Goal: Complete application form: Complete application form

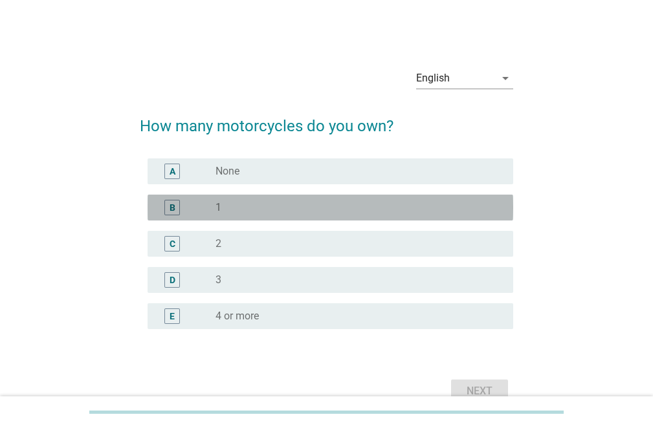
click at [238, 208] on div "radio_button_unchecked 1" at bounding box center [353, 207] width 277 height 13
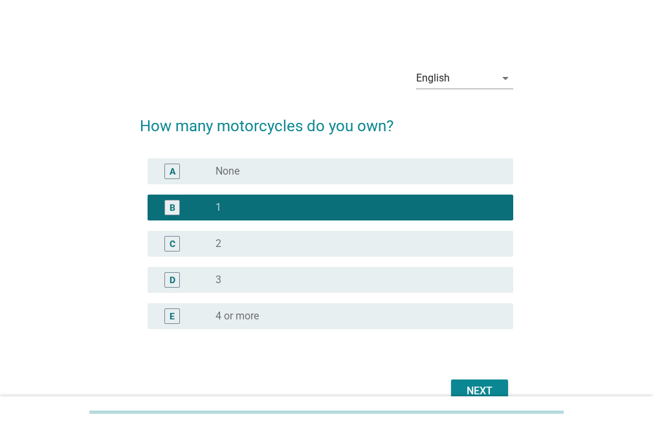
click at [494, 388] on div "Next" at bounding box center [479, 392] width 36 height 16
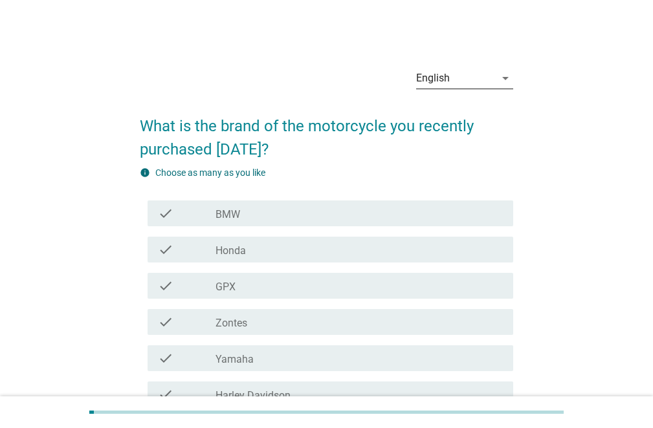
click at [455, 83] on div "English" at bounding box center [455, 78] width 79 height 21
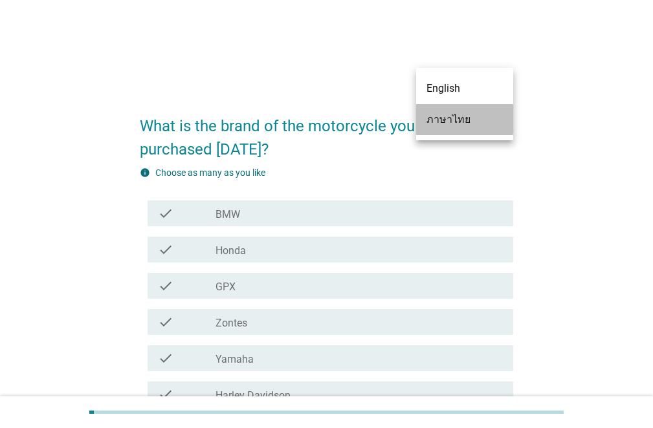
click at [459, 116] on div "ภาษาไทย" at bounding box center [464, 120] width 76 height 16
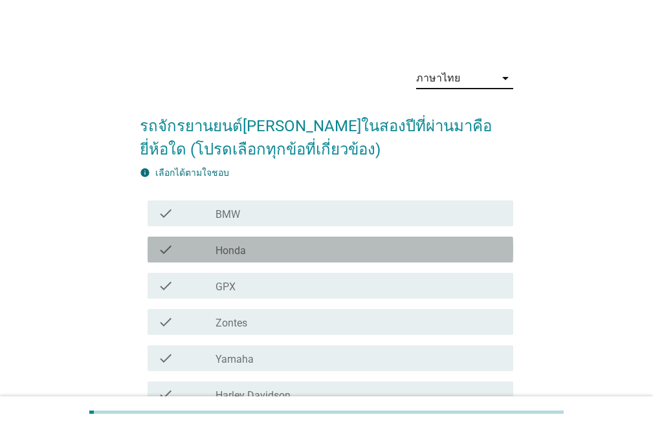
click at [258, 250] on div "check_box_outline_blank Honda" at bounding box center [358, 250] width 287 height 16
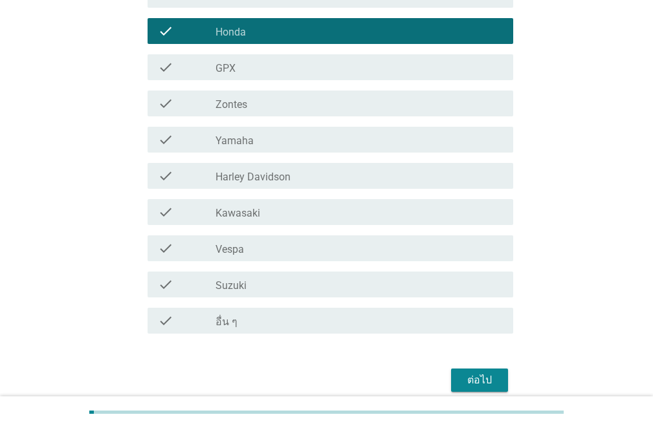
scroll to position [259, 0]
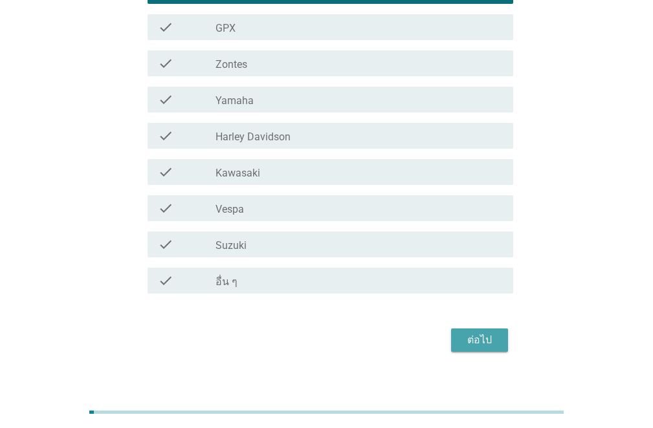
click at [493, 342] on div "ต่อไป" at bounding box center [479, 341] width 36 height 16
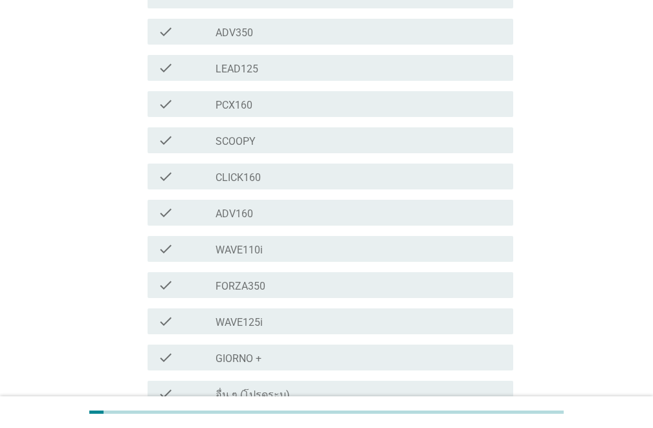
scroll to position [384, 0]
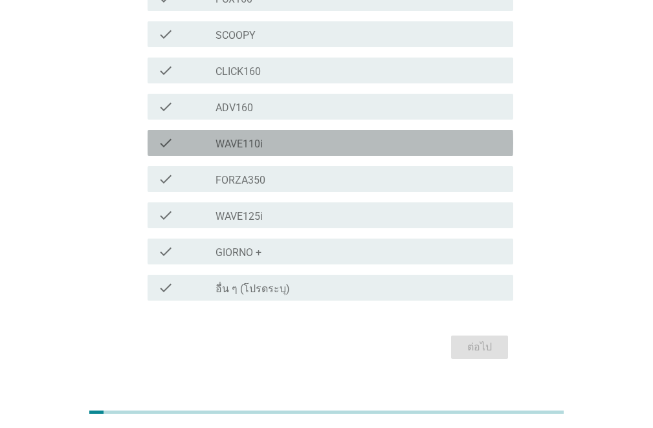
click at [249, 138] on label "WAVE110i" at bounding box center [238, 144] width 47 height 13
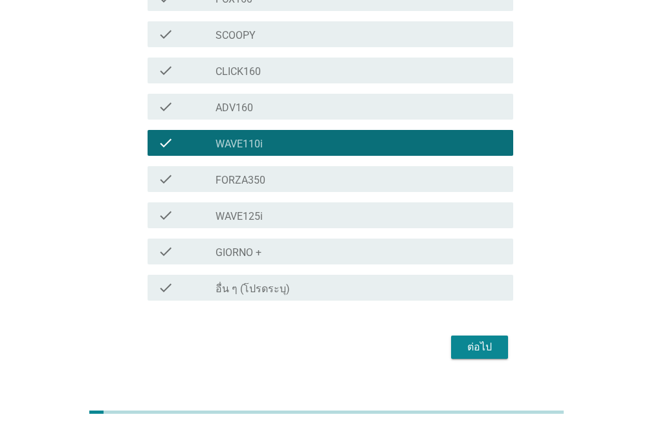
click at [490, 336] on div "ต่อไป" at bounding box center [326, 347] width 373 height 31
click at [489, 340] on div "ต่อไป" at bounding box center [479, 348] width 36 height 16
